Goal: Find specific page/section: Find specific page/section

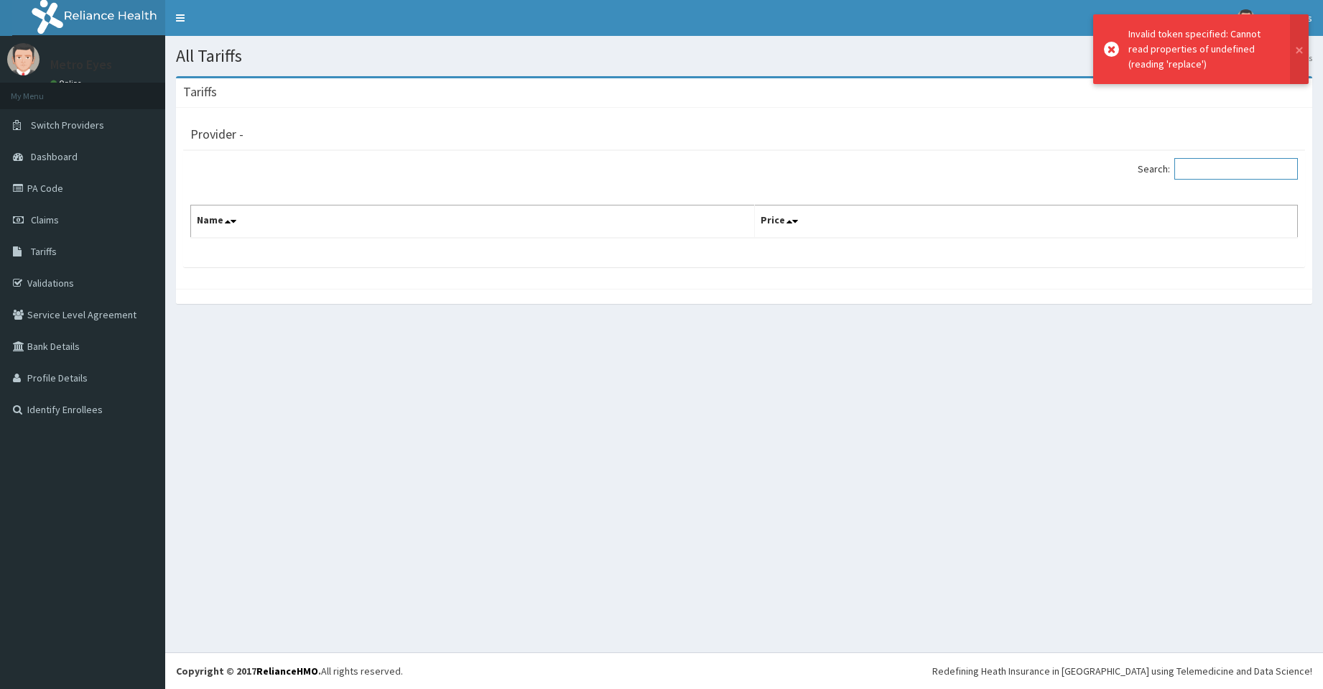
click at [1230, 174] on input "Search:" at bounding box center [1235, 169] width 123 height 22
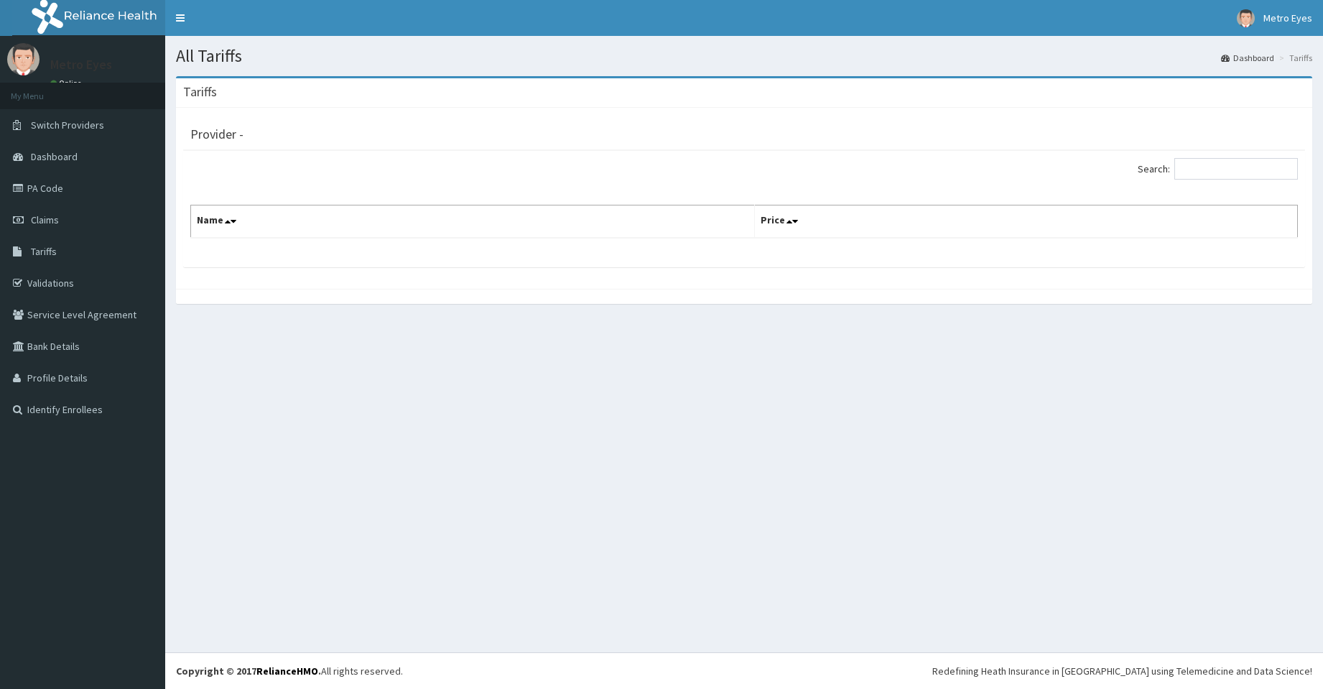
click at [547, 482] on div "All Tariffs Dashboard Tariffs Tariffs Provider - Search: Name Price" at bounding box center [743, 344] width 1157 height 616
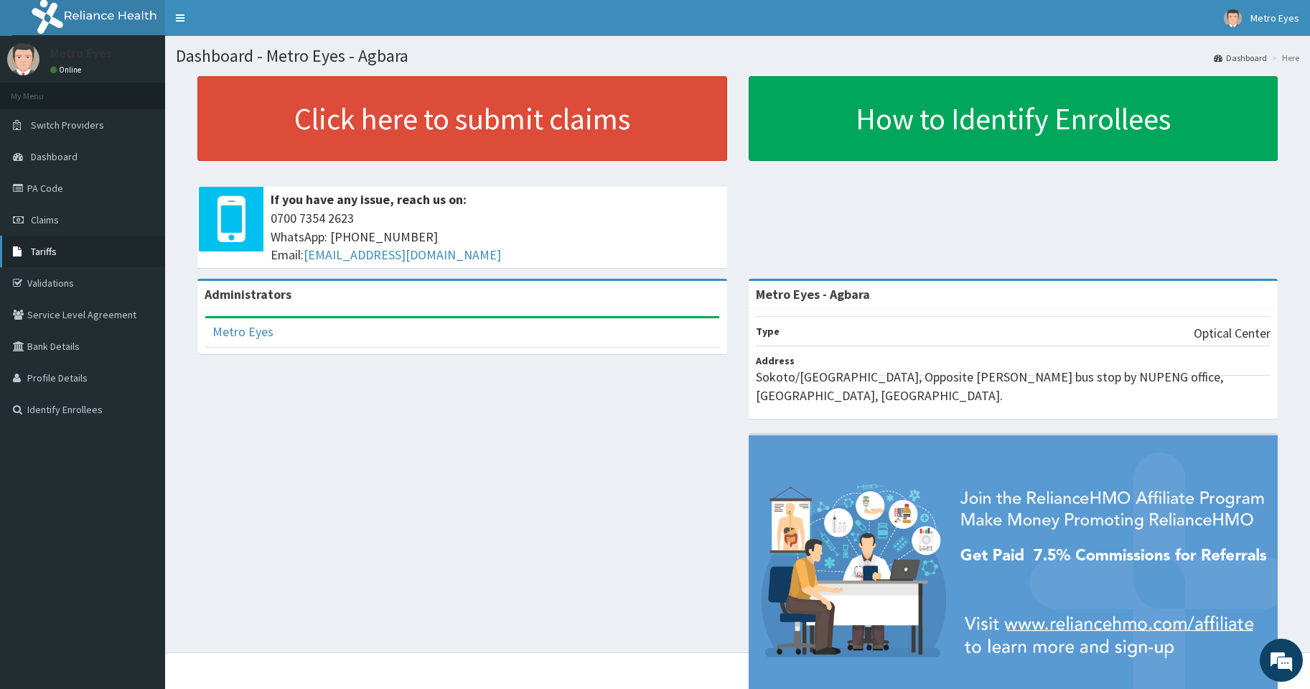
click at [80, 248] on link "Tariffs" at bounding box center [82, 252] width 165 height 32
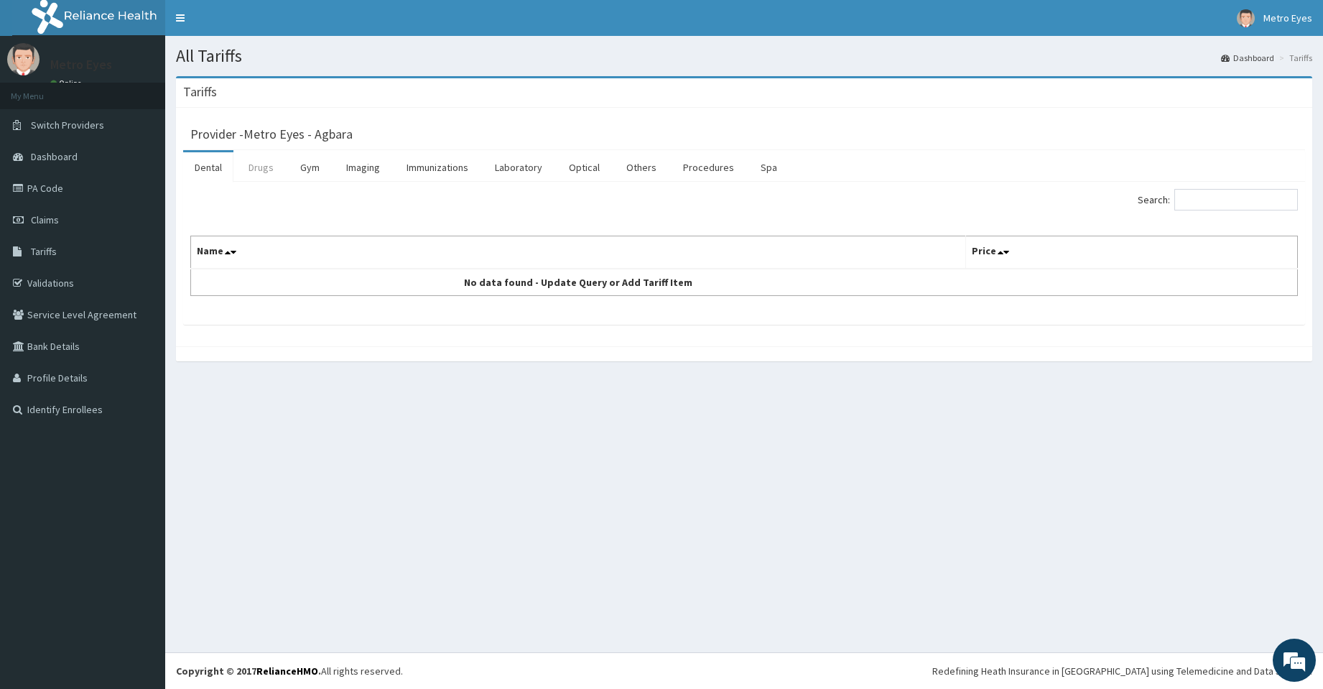
click at [259, 182] on link "Drugs" at bounding box center [261, 167] width 48 height 30
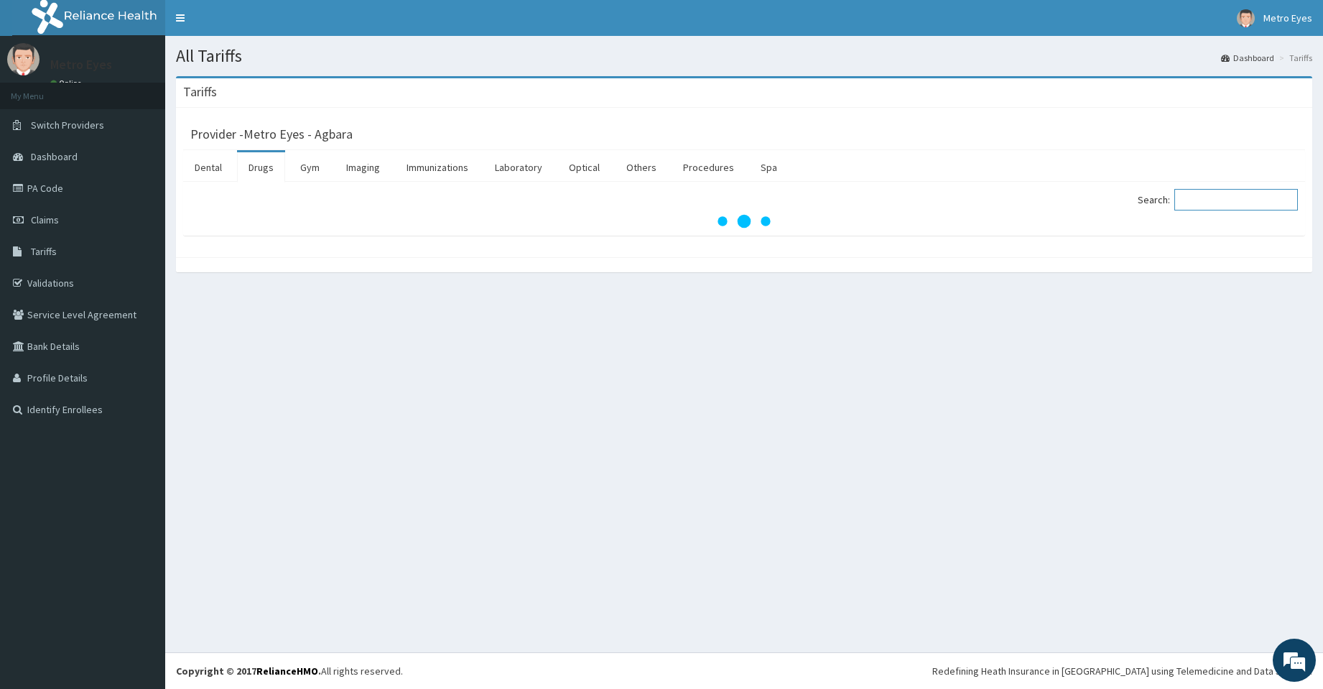
click at [1203, 201] on input "Search:" at bounding box center [1235, 200] width 123 height 22
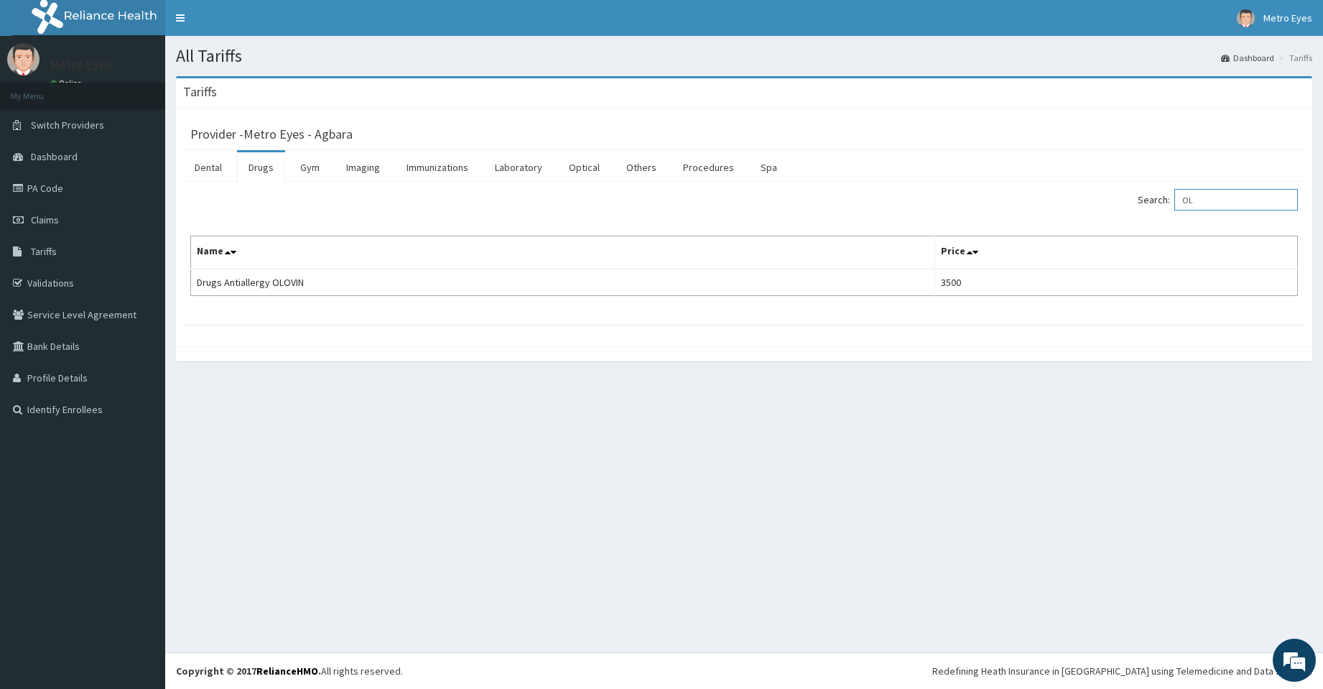
type input "O"
type input "EVOLVE"
click at [50, 179] on link "PA Code" at bounding box center [82, 188] width 165 height 32
